Goal: Task Accomplishment & Management: Manage account settings

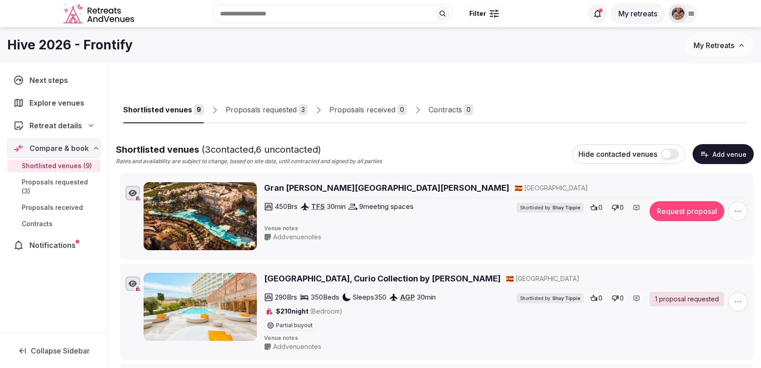
click at [286, 107] on div "Proposals requested" at bounding box center [261, 109] width 71 height 11
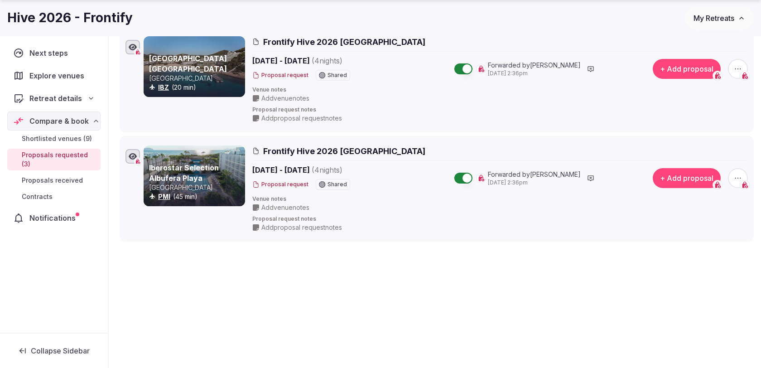
scroll to position [250, 0]
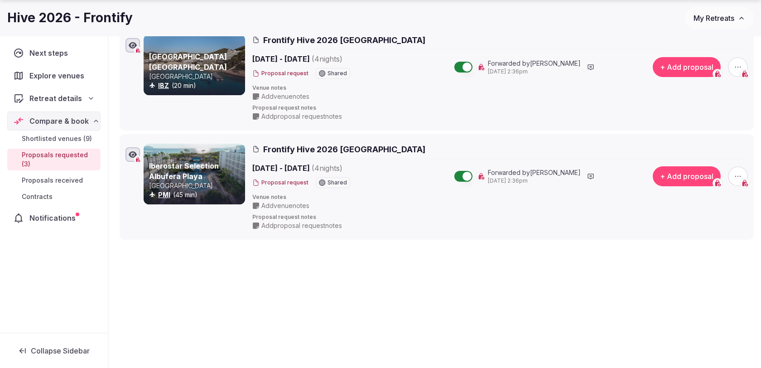
click at [738, 174] on icon "button" at bounding box center [737, 176] width 9 height 9
click at [539, 250] on div "Shortlisted venues 9 Proposals requested 3 Proposals received 0 Contracts 0 Pro…" at bounding box center [435, 74] width 652 height 520
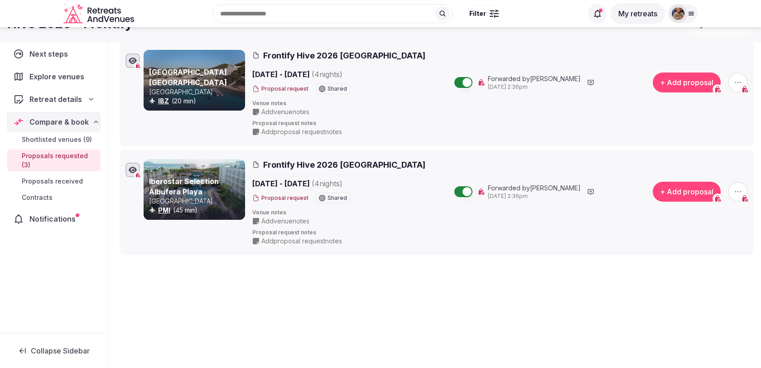
scroll to position [228, 0]
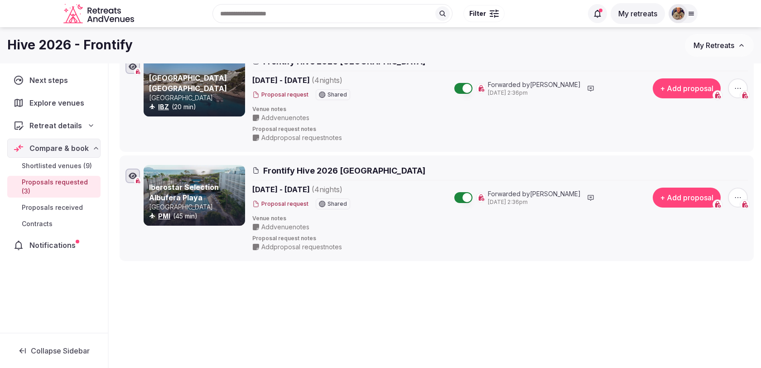
click at [302, 224] on span "Add venue notes" at bounding box center [285, 226] width 48 height 9
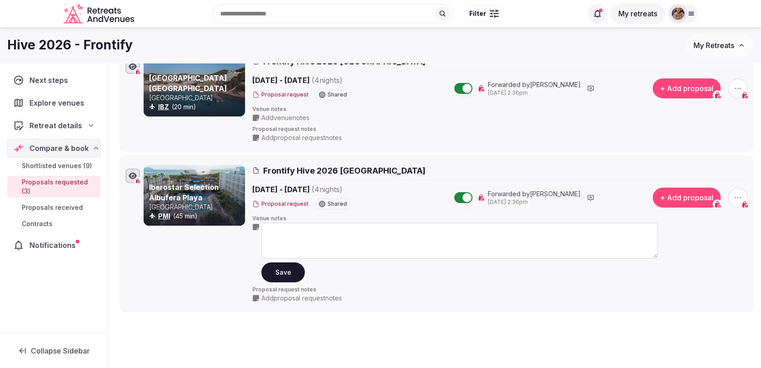
click at [302, 233] on textarea at bounding box center [459, 240] width 397 height 36
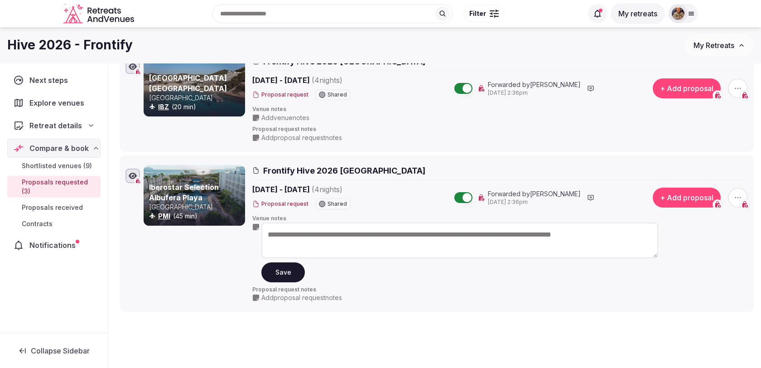
drag, startPoint x: 642, startPoint y: 229, endPoint x: 599, endPoint y: 230, distance: 42.6
click at [599, 230] on textarea "**********" at bounding box center [459, 240] width 397 height 36
type textarea "**********"
click at [294, 276] on button "Save" at bounding box center [282, 272] width 43 height 20
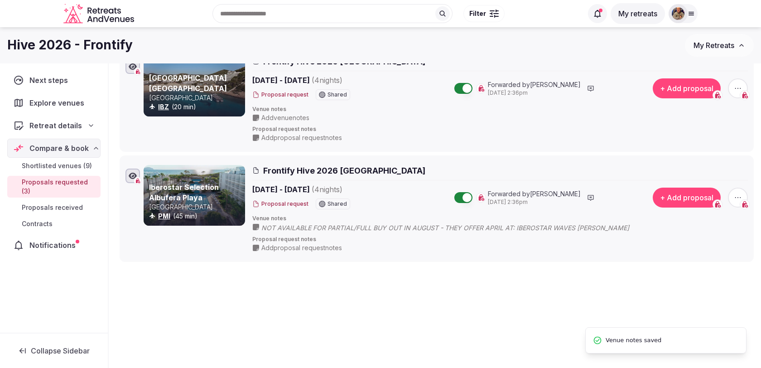
click at [287, 223] on span "NOT AVAILABLE FOR PARTIAL/FULL BUY OUT IN AUGUST - THEY OFFER APRIL AT: IBEROST…" at bounding box center [454, 227] width 386 height 9
click at [413, 231] on div "Frontify Hive 2026 Mallorca [DATE] - [DATE] ( 4 night s ) Proposal request Shar…" at bounding box center [500, 208] width 496 height 87
click at [419, 222] on div "NOT AVAILABLE FOR PARTIAL/FULL BUY OUT IN AUGUST - THEY OFFER APRIL AT: IBEROST…" at bounding box center [454, 227] width 386 height 10
click at [419, 224] on span "NOT AVAILABLE FOR PARTIAL/FULL BUY OUT IN AUGUST - THEY OFFER APRIL AT: IBEROST…" at bounding box center [454, 227] width 386 height 9
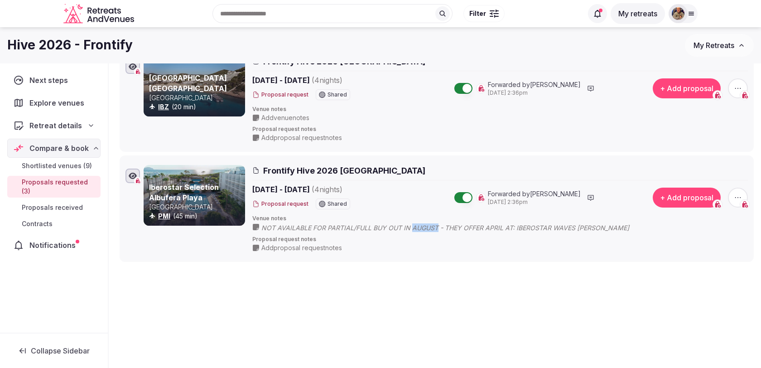
click at [419, 224] on span "NOT AVAILABLE FOR PARTIAL/FULL BUY OUT IN AUGUST - THEY OFFER APRIL AT: IBEROST…" at bounding box center [454, 227] width 386 height 9
click at [278, 228] on span "NOT AVAILABLE FOR PARTIAL/FULL BUY OUT IN AUGUST - THEY OFFER APRIL AT: IBEROST…" at bounding box center [454, 227] width 386 height 9
click at [304, 304] on div "Shortlisted venues 9 Proposals requested 3 Proposals received 0 Contracts 0 Pro…" at bounding box center [435, 95] width 652 height 521
click at [311, 225] on span "NOT AVAILABLE FOR PARTIAL/FULL BUY OUT IN AUGUST - THEY OFFER APRIL AT: IBEROST…" at bounding box center [454, 227] width 386 height 9
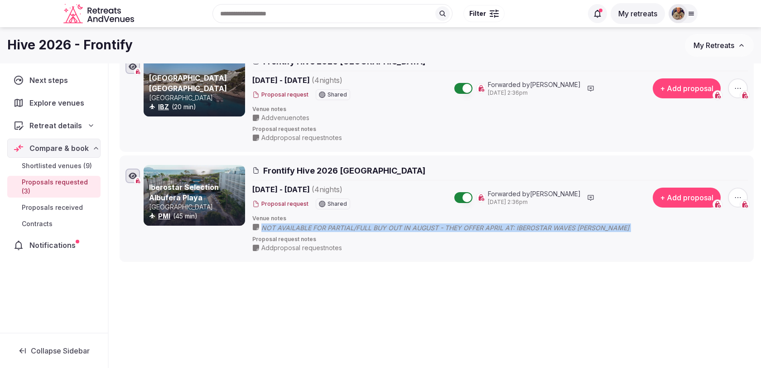
click at [311, 225] on span "NOT AVAILABLE FOR PARTIAL/FULL BUY OUT IN AUGUST - THEY OFFER APRIL AT: IBEROST…" at bounding box center [454, 227] width 386 height 9
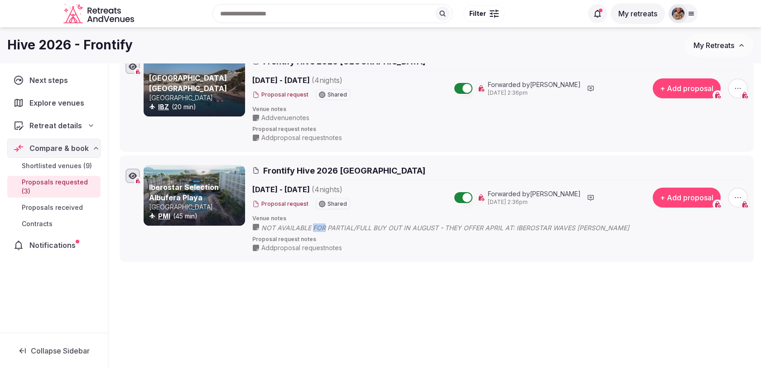
click at [311, 225] on span "NOT AVAILABLE FOR PARTIAL/FULL BUY OUT IN AUGUST - THEY OFFER APRIL AT: IBEROST…" at bounding box center [454, 227] width 386 height 9
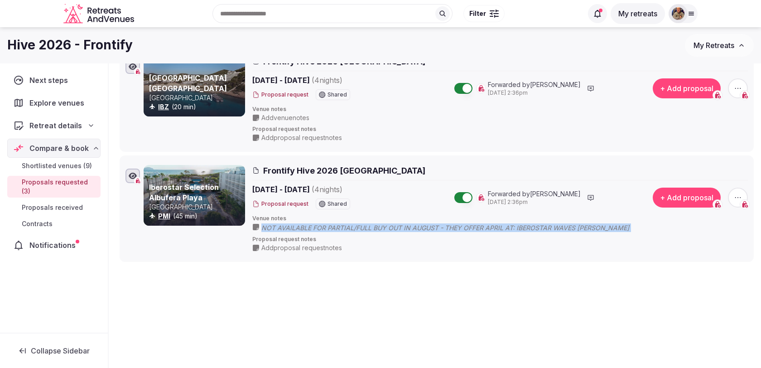
click at [311, 225] on span "NOT AVAILABLE FOR PARTIAL/FULL BUY OUT IN AUGUST - THEY OFFER APRIL AT: IBEROST…" at bounding box center [454, 227] width 386 height 9
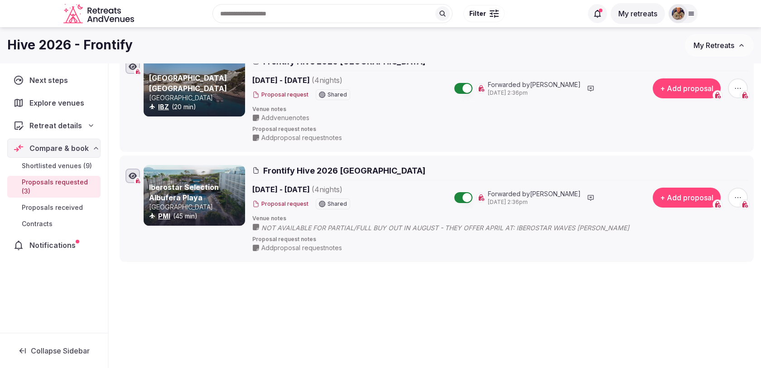
click at [313, 283] on div "Shortlisted venues 9 Proposals requested 3 Proposals received 0 Contracts 0 Pro…" at bounding box center [435, 95] width 652 height 521
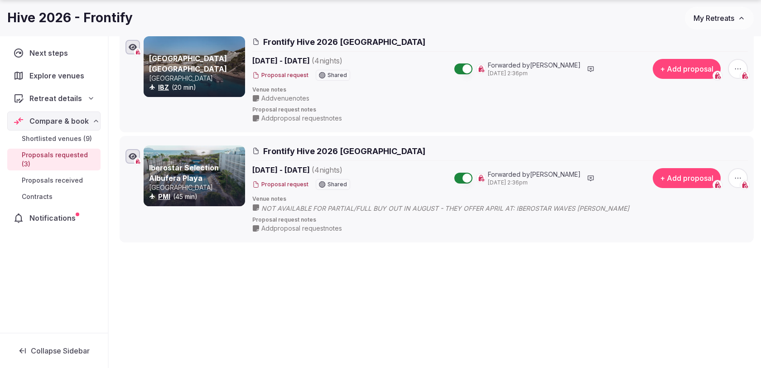
scroll to position [251, 0]
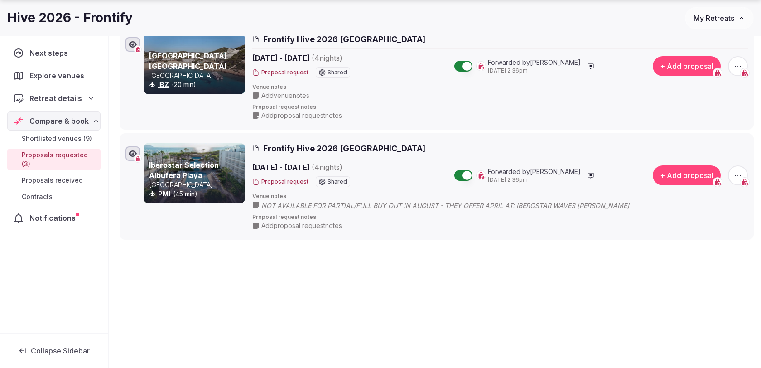
click at [347, 206] on span "NOT AVAILABLE FOR PARTIAL/FULL BUY OUT IN AUGUST - THEY OFFER APRIL AT: IBEROST…" at bounding box center [454, 205] width 386 height 9
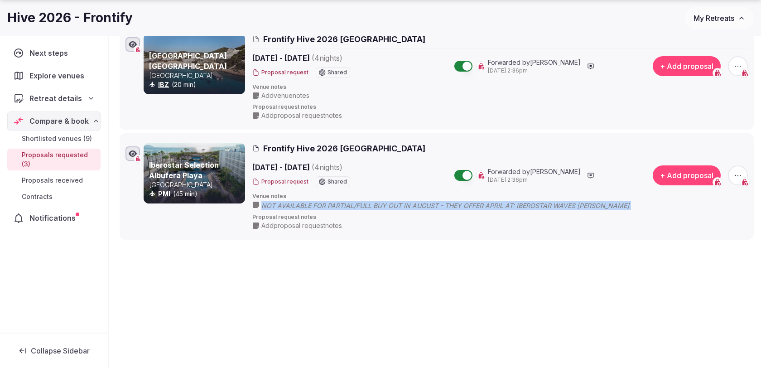
click at [347, 206] on span "NOT AVAILABLE FOR PARTIAL/FULL BUY OUT IN AUGUST - THEY OFFER APRIL AT: IBEROST…" at bounding box center [454, 205] width 386 height 9
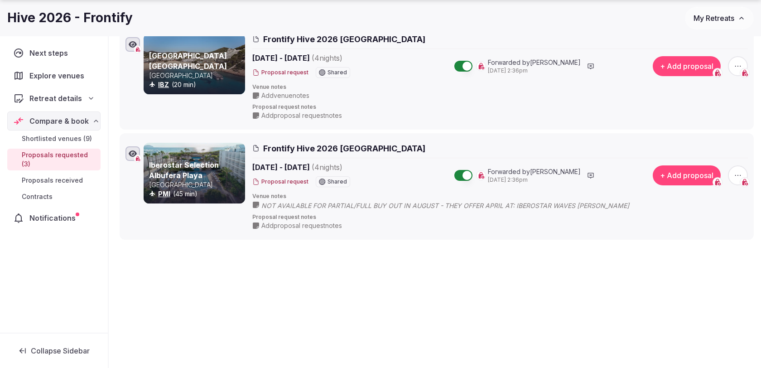
click at [538, 208] on span "NOT AVAILABLE FOR PARTIAL/FULL BUY OUT IN AUGUST - THEY OFFER APRIL AT: IBEROST…" at bounding box center [454, 205] width 386 height 9
click at [740, 171] on icon "button" at bounding box center [737, 175] width 9 height 9
click at [535, 208] on div "Frontify Hive 2026 Mallorca [DATE] - [DATE] ( 4 night s ) Proposal request Shar…" at bounding box center [500, 186] width 496 height 87
click at [536, 206] on span "NOT AVAILABLE FOR PARTIAL/FULL BUY OUT IN AUGUST - THEY OFFER APRIL AT: IBEROST…" at bounding box center [454, 205] width 386 height 9
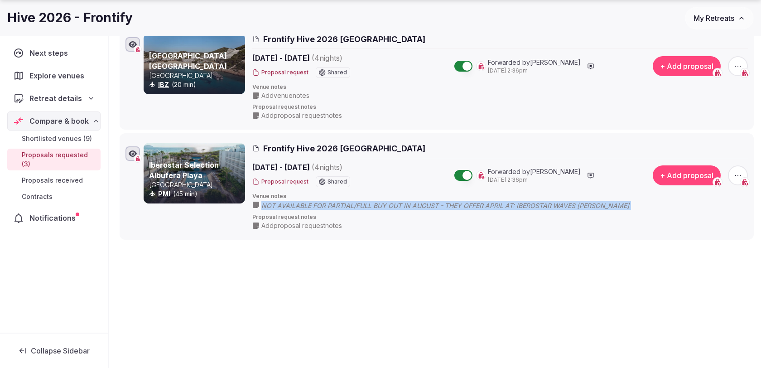
click at [536, 206] on span "NOT AVAILABLE FOR PARTIAL/FULL BUY OUT IN AUGUST - THEY OFFER APRIL AT: IBEROST…" at bounding box center [454, 205] width 386 height 9
click at [534, 201] on span "NOT AVAILABLE FOR PARTIAL/FULL BUY OUT IN AUGUST - THEY OFFER APRIL AT: IBEROST…" at bounding box center [454, 205] width 386 height 9
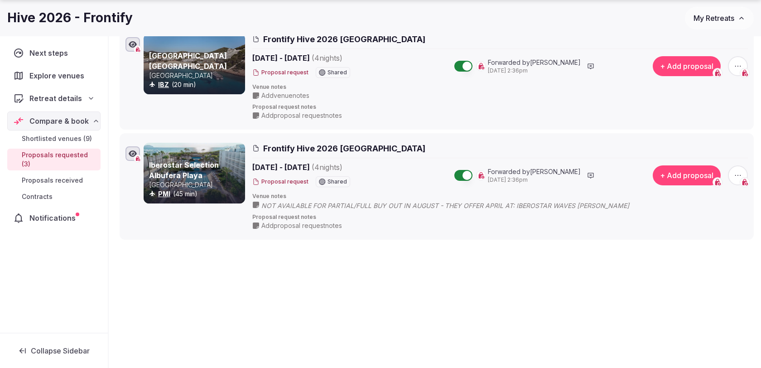
click at [502, 205] on span "NOT AVAILABLE FOR PARTIAL/FULL BUY OUT IN AUGUST - THEY OFFER APRIL AT: IBEROST…" at bounding box center [454, 205] width 386 height 9
click at [472, 207] on span "NOT AVAILABLE FOR PARTIAL/FULL BUY OUT IN AUGUST - THEY OFFER APRIL AT: IBEROST…" at bounding box center [454, 205] width 386 height 9
click at [473, 204] on span "NOT AVAILABLE FOR PARTIAL/FULL BUY OUT IN AUGUST - THEY OFFER APRIL AT: IBEROST…" at bounding box center [454, 205] width 386 height 9
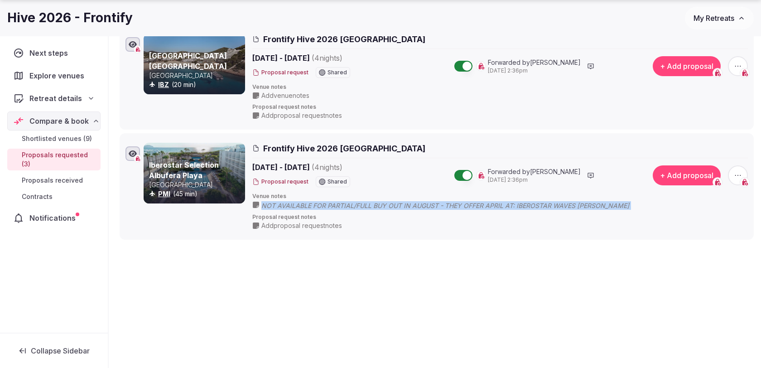
click at [473, 204] on span "NOT AVAILABLE FOR PARTIAL/FULL BUY OUT IN AUGUST - THEY OFFER APRIL AT: IBEROST…" at bounding box center [454, 205] width 386 height 9
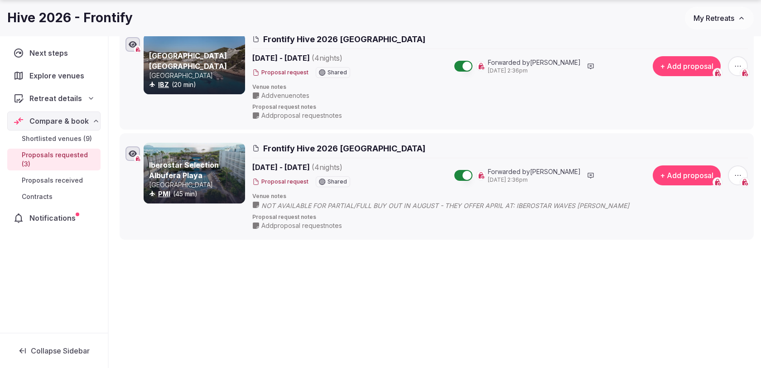
click at [543, 201] on span "NOT AVAILABLE FOR PARTIAL/FULL BUY OUT IN AUGUST - THEY OFFER APRIL AT: IBEROST…" at bounding box center [454, 205] width 386 height 9
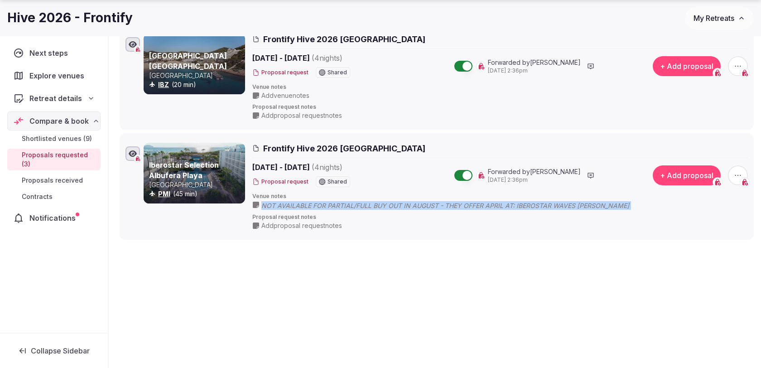
click at [543, 201] on span "NOT AVAILABLE FOR PARTIAL/FULL BUY OUT IN AUGUST - THEY OFFER APRIL AT: IBEROST…" at bounding box center [454, 205] width 386 height 9
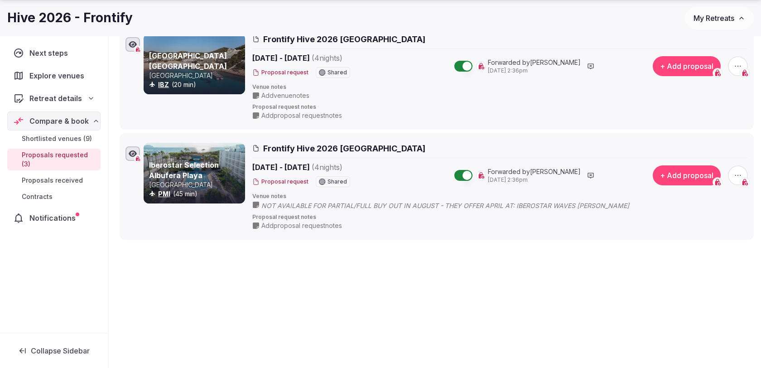
click at [346, 227] on div "Add proposal request notes" at bounding box center [455, 225] width 406 height 9
click at [298, 92] on span "Add venue notes" at bounding box center [285, 95] width 48 height 9
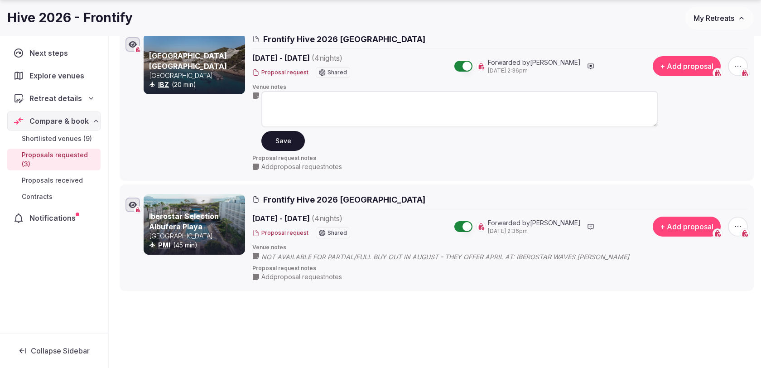
click at [387, 149] on div "Save" at bounding box center [459, 121] width 397 height 60
click at [550, 257] on span "NOT AVAILABLE FOR PARTIAL/FULL BUY OUT IN AUGUST - THEY OFFER APRIL AT: IBEROST…" at bounding box center [454, 256] width 386 height 9
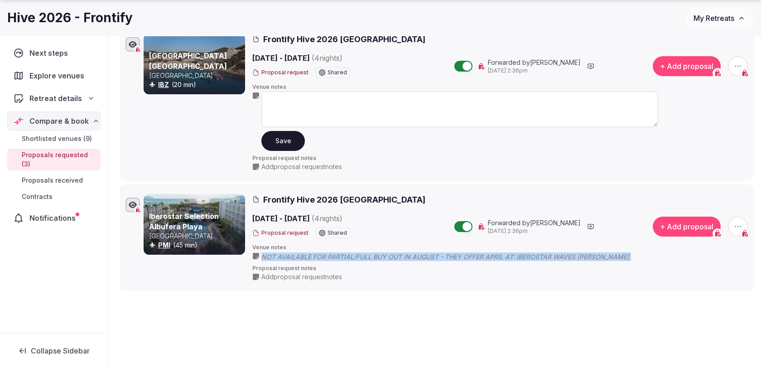
click at [550, 257] on span "NOT AVAILABLE FOR PARTIAL/FULL BUY OUT IN AUGUST - THEY OFFER APRIL AT: IBEROST…" at bounding box center [454, 256] width 386 height 9
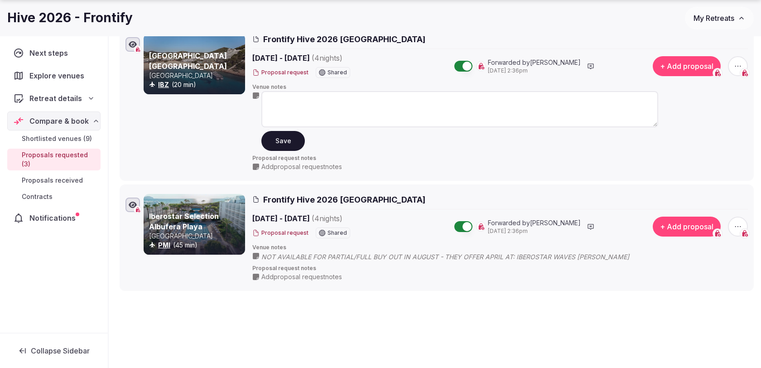
click at [470, 297] on div "Shortlisted venues 9 Proposals requested 3 Proposals received 0 Contracts 0 Pro…" at bounding box center [435, 99] width 652 height 572
click at [339, 274] on span "Add proposal request notes" at bounding box center [301, 276] width 81 height 9
click at [353, 326] on div "Save" at bounding box center [459, 302] width 397 height 60
click at [220, 321] on div "Iberostar Selection Albufera Playa Spain PMI (45 min)" at bounding box center [194, 263] width 101 height 139
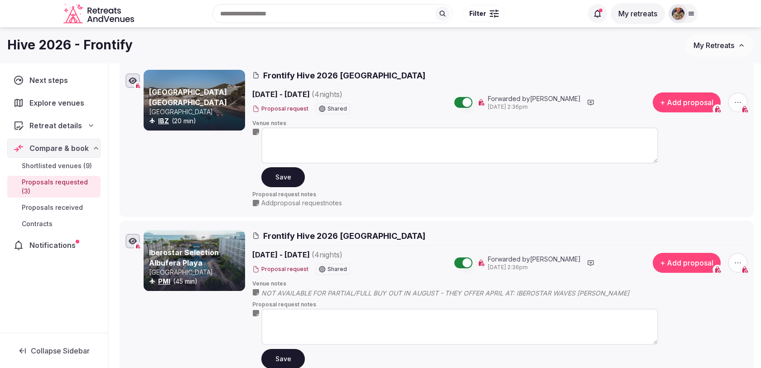
scroll to position [210, 0]
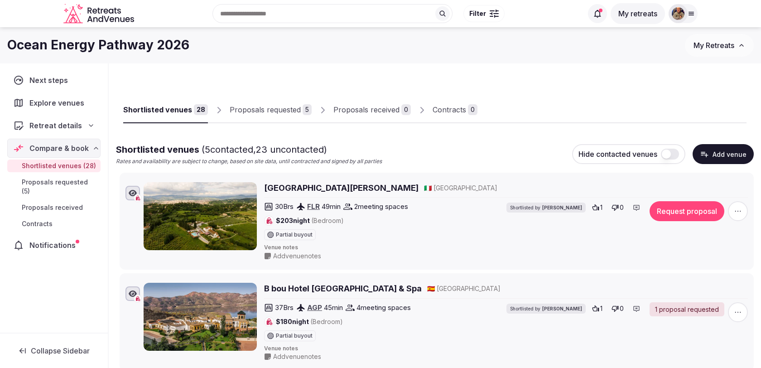
click at [280, 111] on div "Proposals requested" at bounding box center [265, 109] width 71 height 11
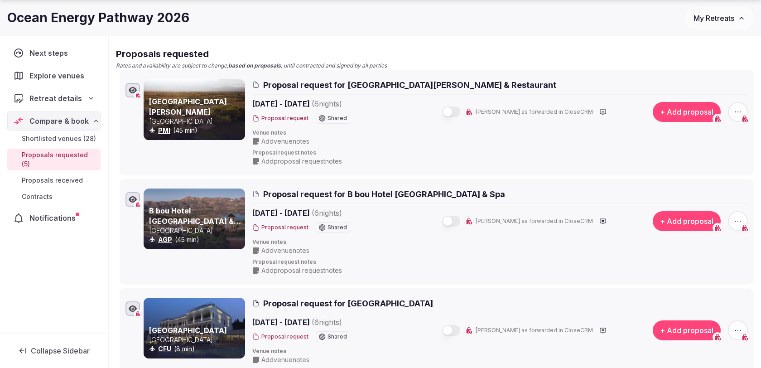
scroll to position [107, 0]
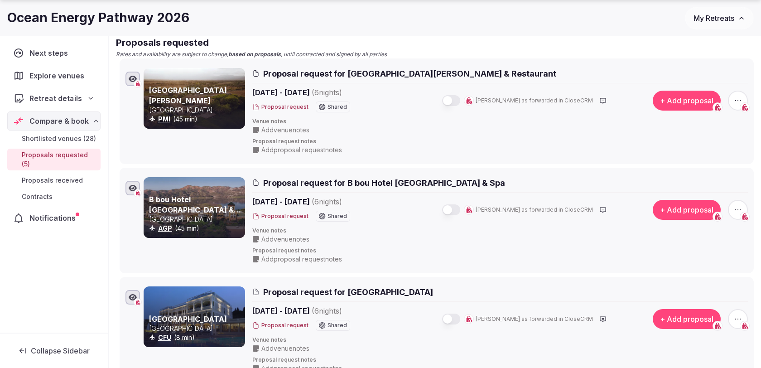
click at [78, 96] on span "Retreat details" at bounding box center [55, 98] width 52 height 11
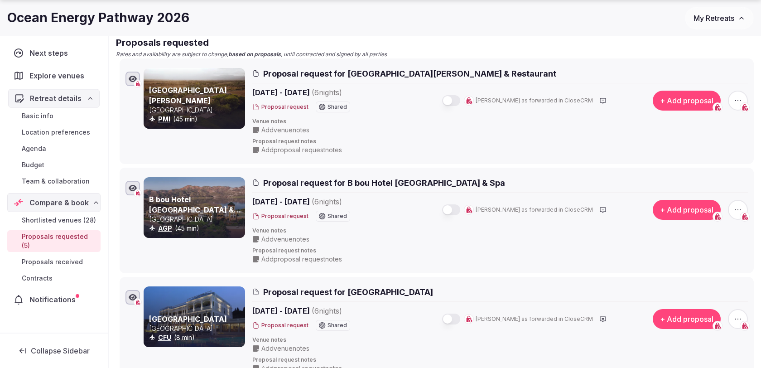
click at [78, 96] on span "Retreat details" at bounding box center [56, 98] width 52 height 11
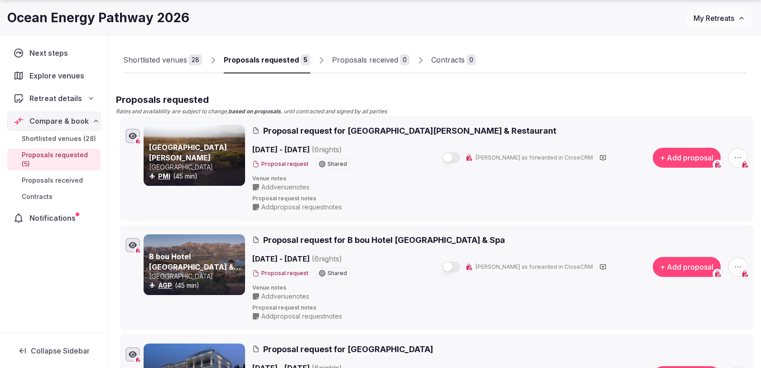
scroll to position [55, 0]
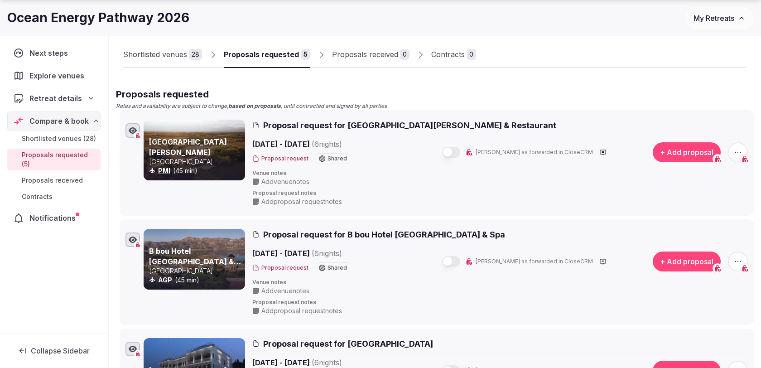
click at [63, 99] on span "Retreat details" at bounding box center [55, 98] width 53 height 11
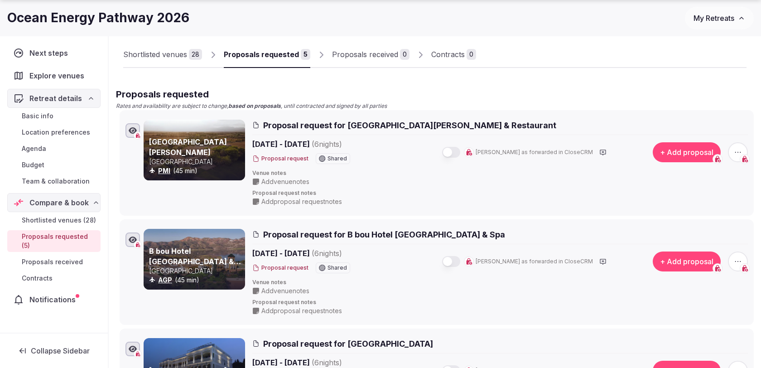
click at [46, 146] on span "Agenda" at bounding box center [34, 148] width 24 height 9
click at [39, 147] on span "Agenda" at bounding box center [34, 148] width 24 height 9
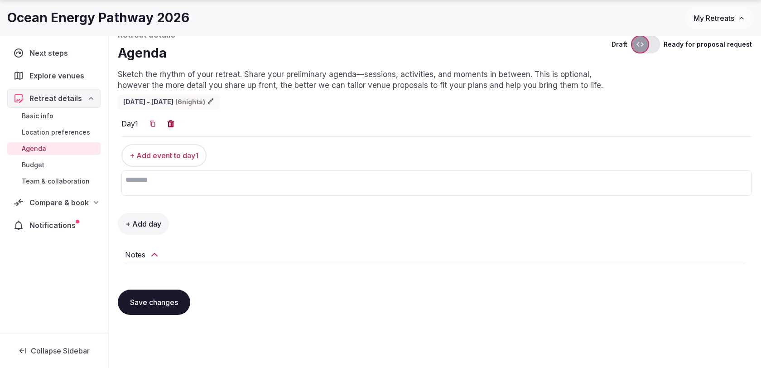
click at [46, 132] on span "Location preferences" at bounding box center [56, 132] width 68 height 9
